Goal: Information Seeking & Learning: Understand process/instructions

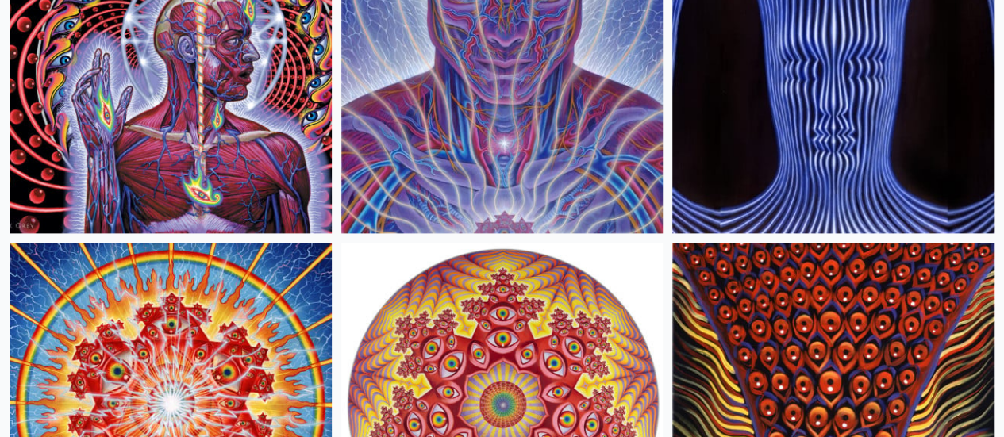
scroll to position [943, 0]
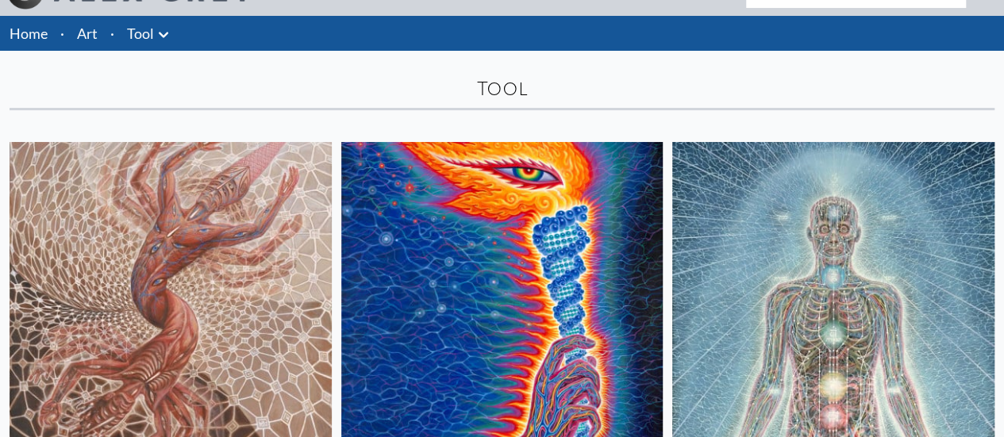
scroll to position [52, 0]
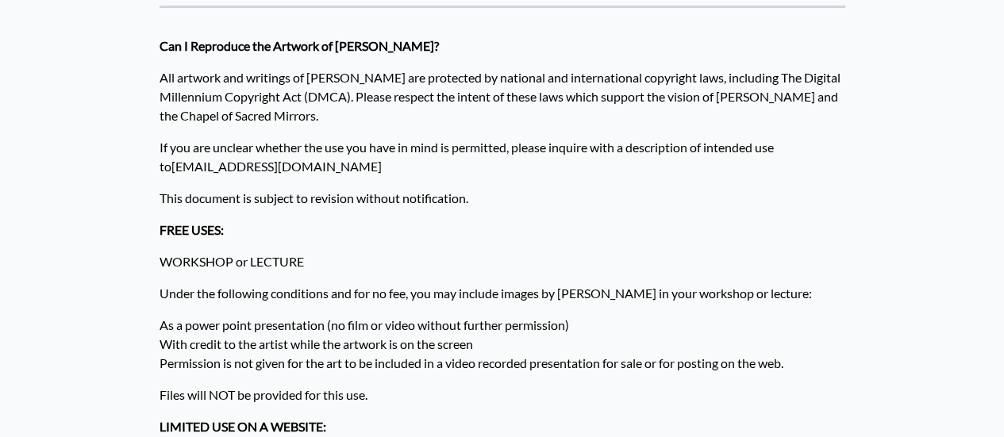
scroll to position [159, 0]
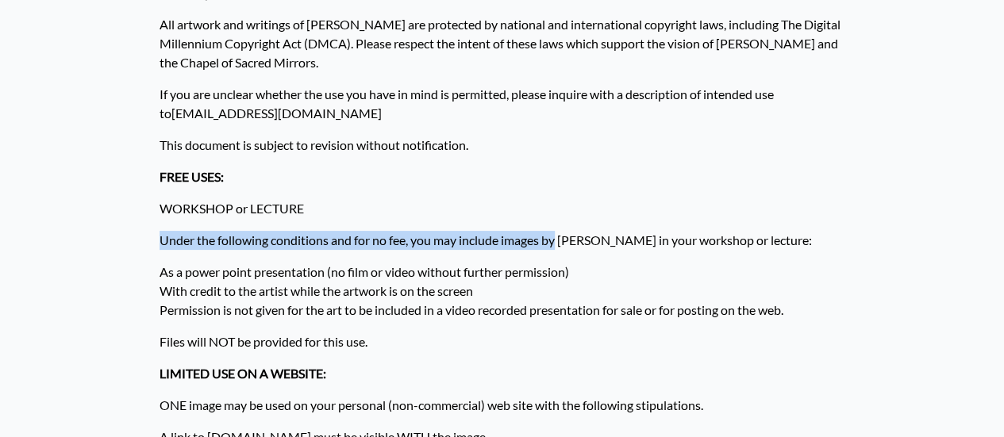
drag, startPoint x: 153, startPoint y: 240, endPoint x: 393, endPoint y: 253, distance: 240.0
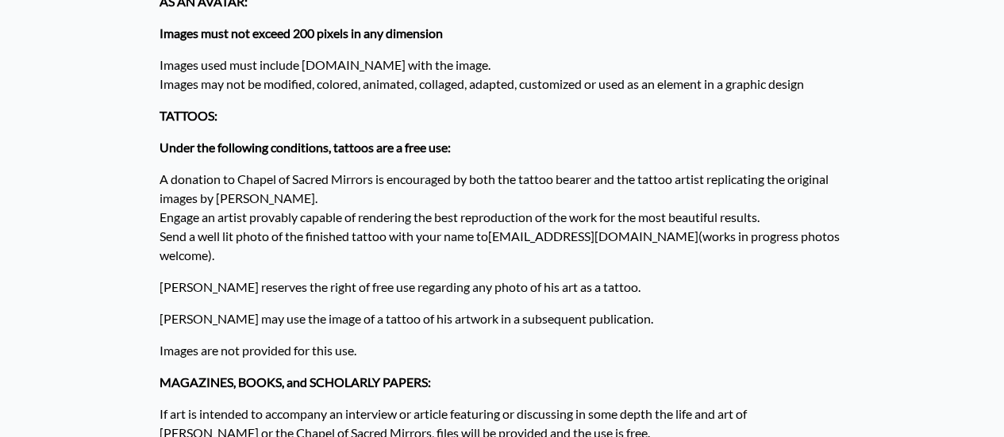
scroll to position [793, 0]
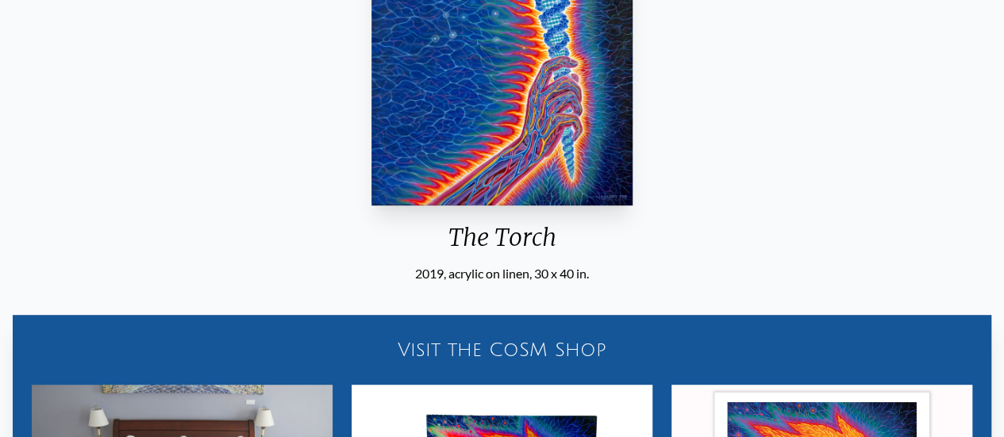
scroll to position [106, 0]
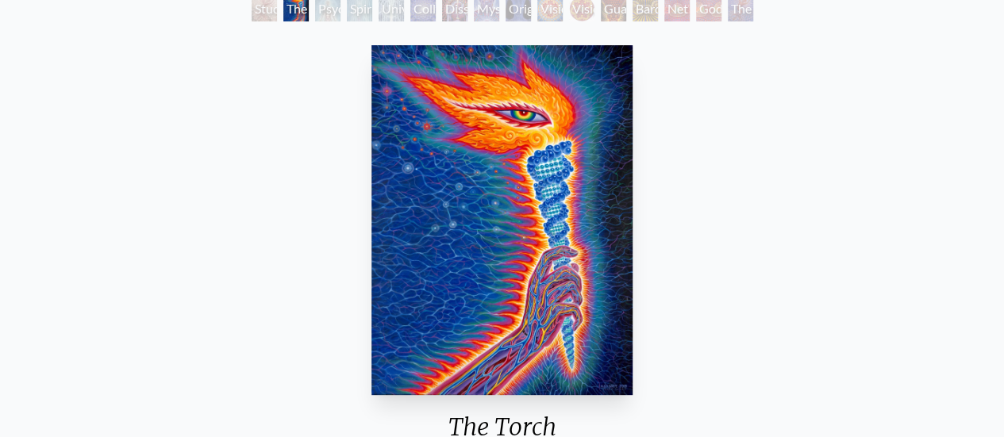
click at [549, 231] on img "2 / 16" at bounding box center [501, 220] width 261 height 350
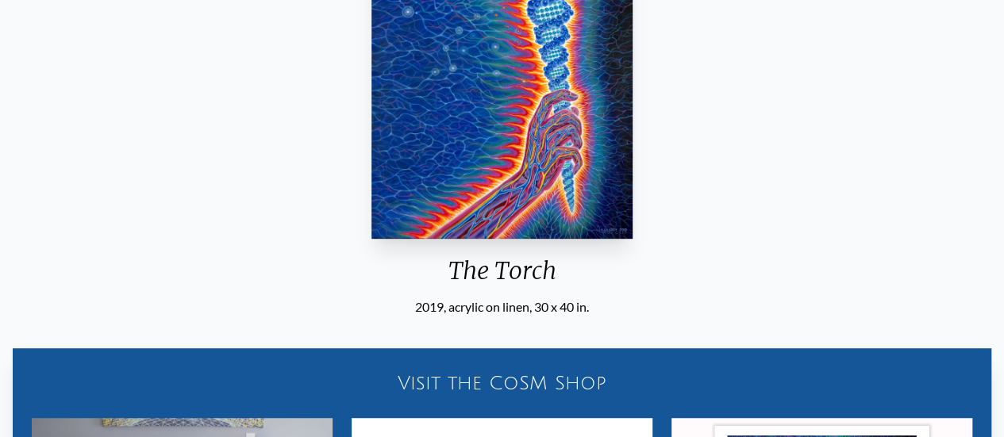
scroll to position [264, 0]
